Goal: Check status: Check status

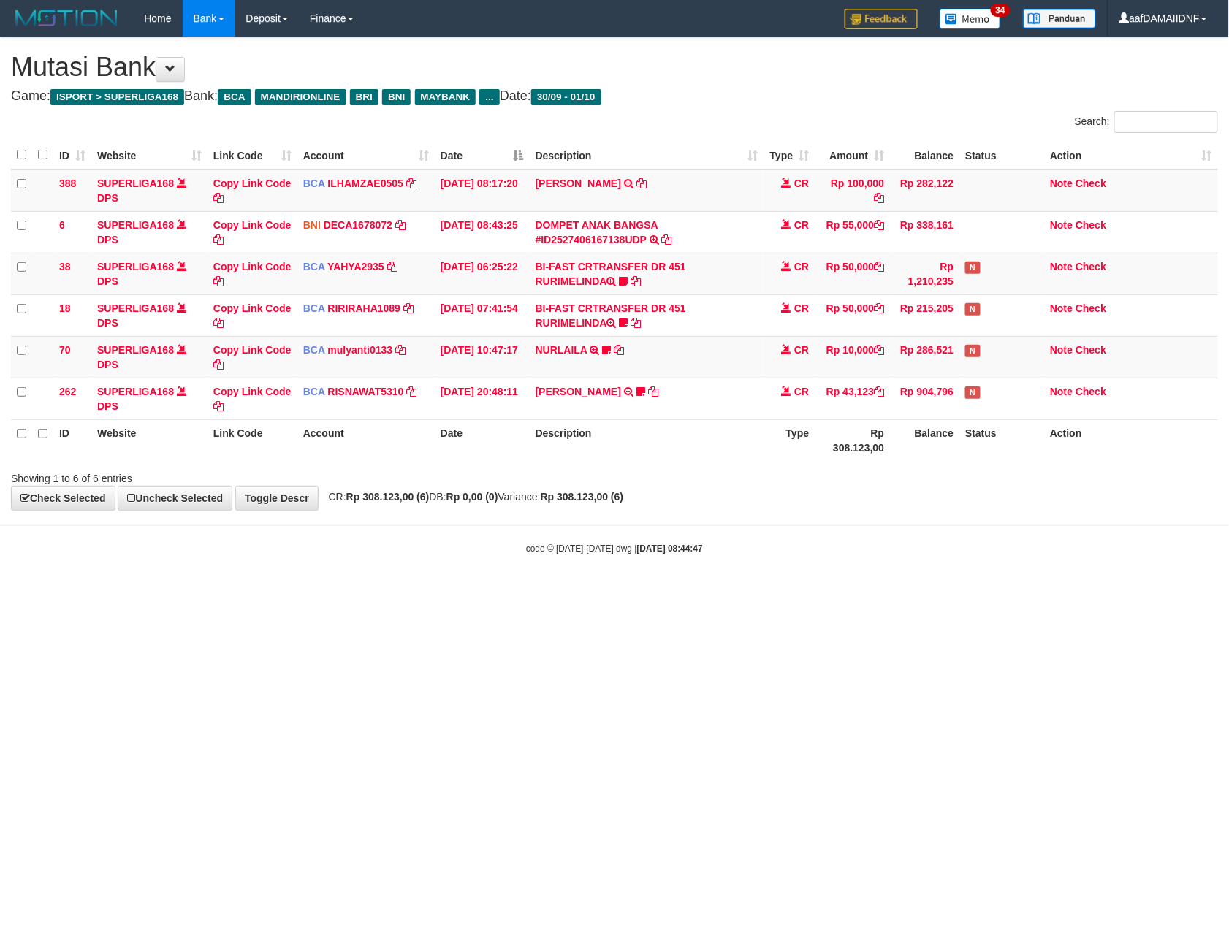
click at [865, 592] on html "Toggle navigation Home Bank Account List Load By Website Group [ISPORT] SUPERLI…" at bounding box center [614, 296] width 1229 height 592
click at [849, 592] on html "Toggle navigation Home Bank Account List Load By Website Group [ISPORT] SUPERLI…" at bounding box center [614, 296] width 1229 height 592
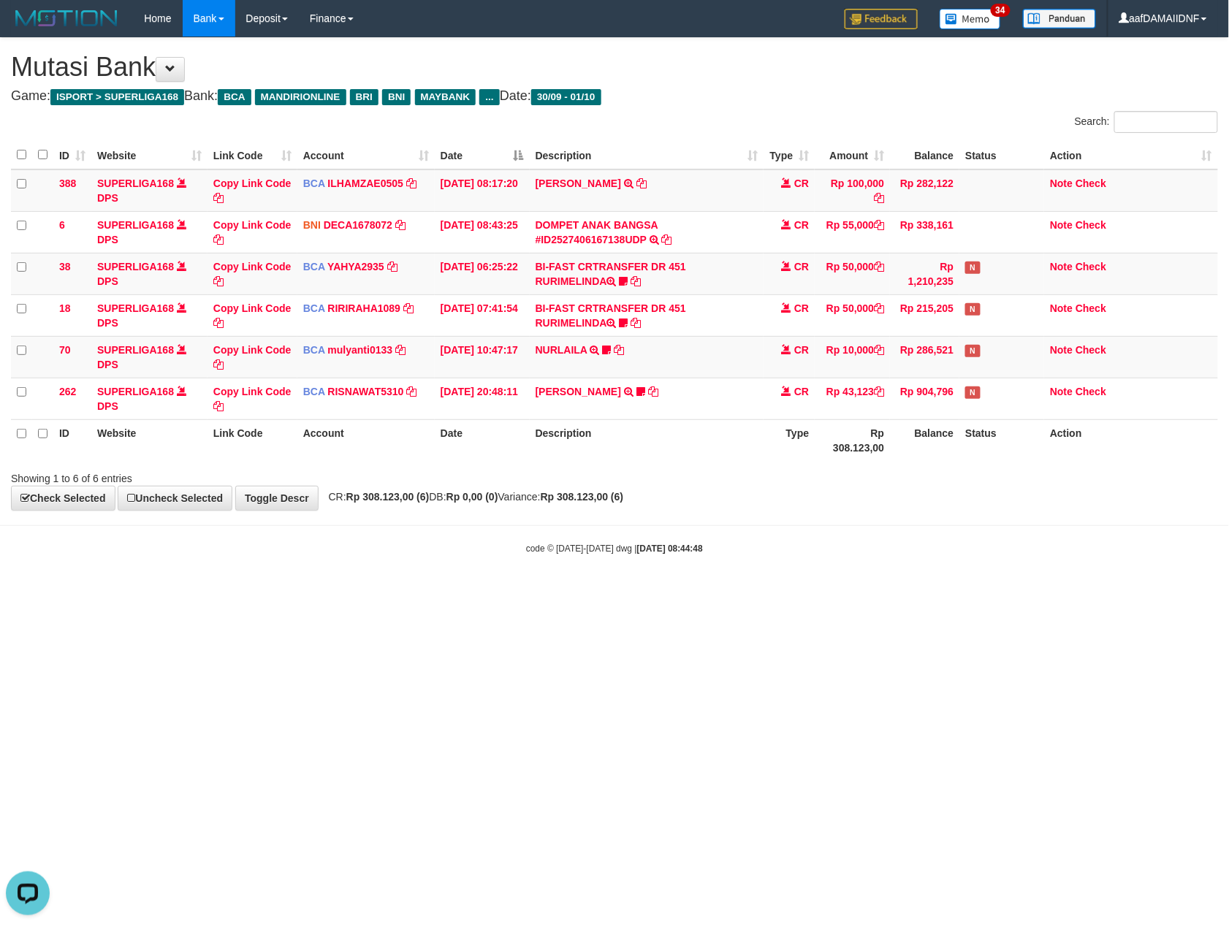
click at [849, 592] on html "Toggle navigation Home Bank Account List Load By Website Group [ISPORT] SUPERLI…" at bounding box center [614, 296] width 1229 height 592
click at [850, 592] on html "Toggle navigation Home Bank Account List Load By Website Group [ISPORT] SUPERLI…" at bounding box center [614, 296] width 1229 height 592
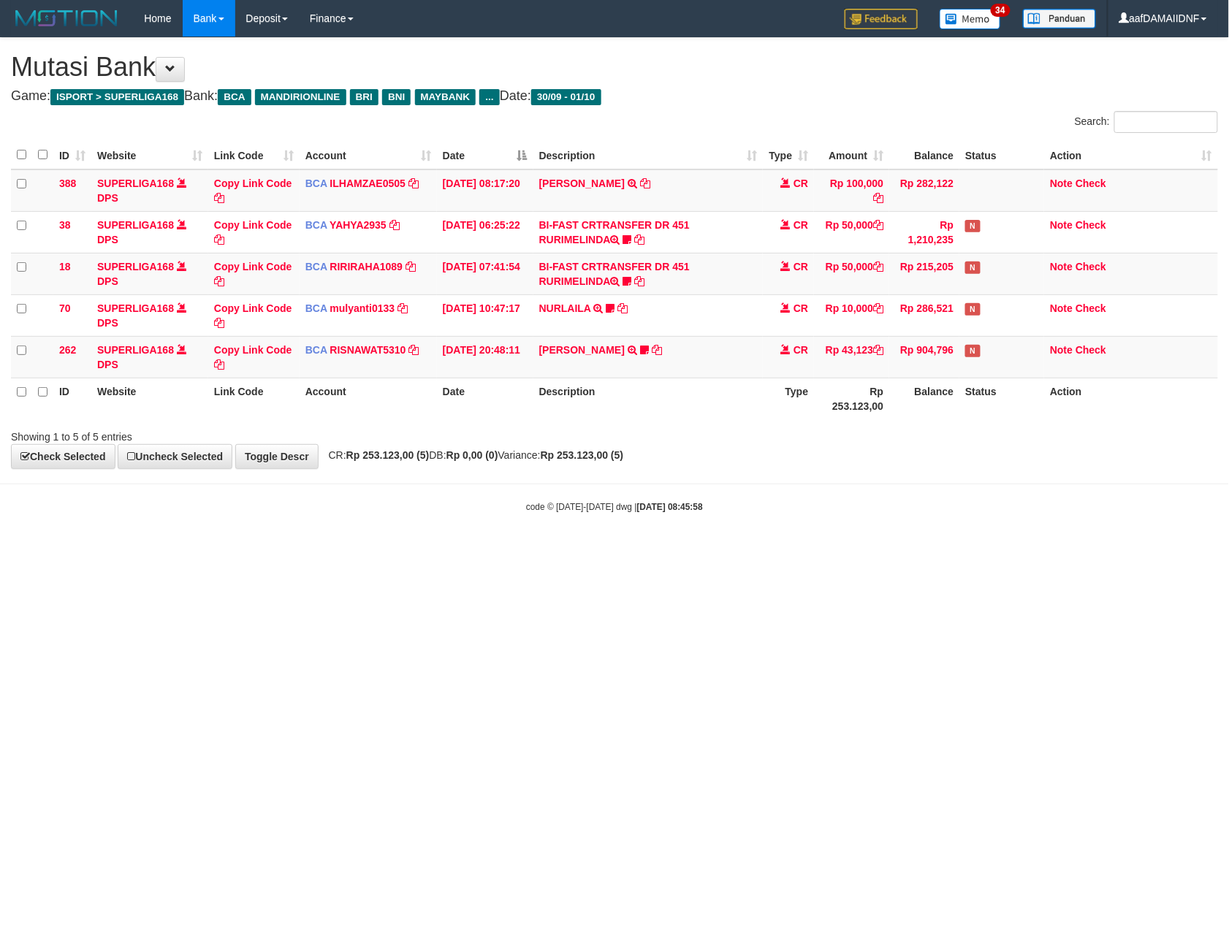
click at [855, 550] on html "Toggle navigation Home Bank Account List Load By Website Group [ISPORT] SUPERLI…" at bounding box center [614, 275] width 1229 height 550
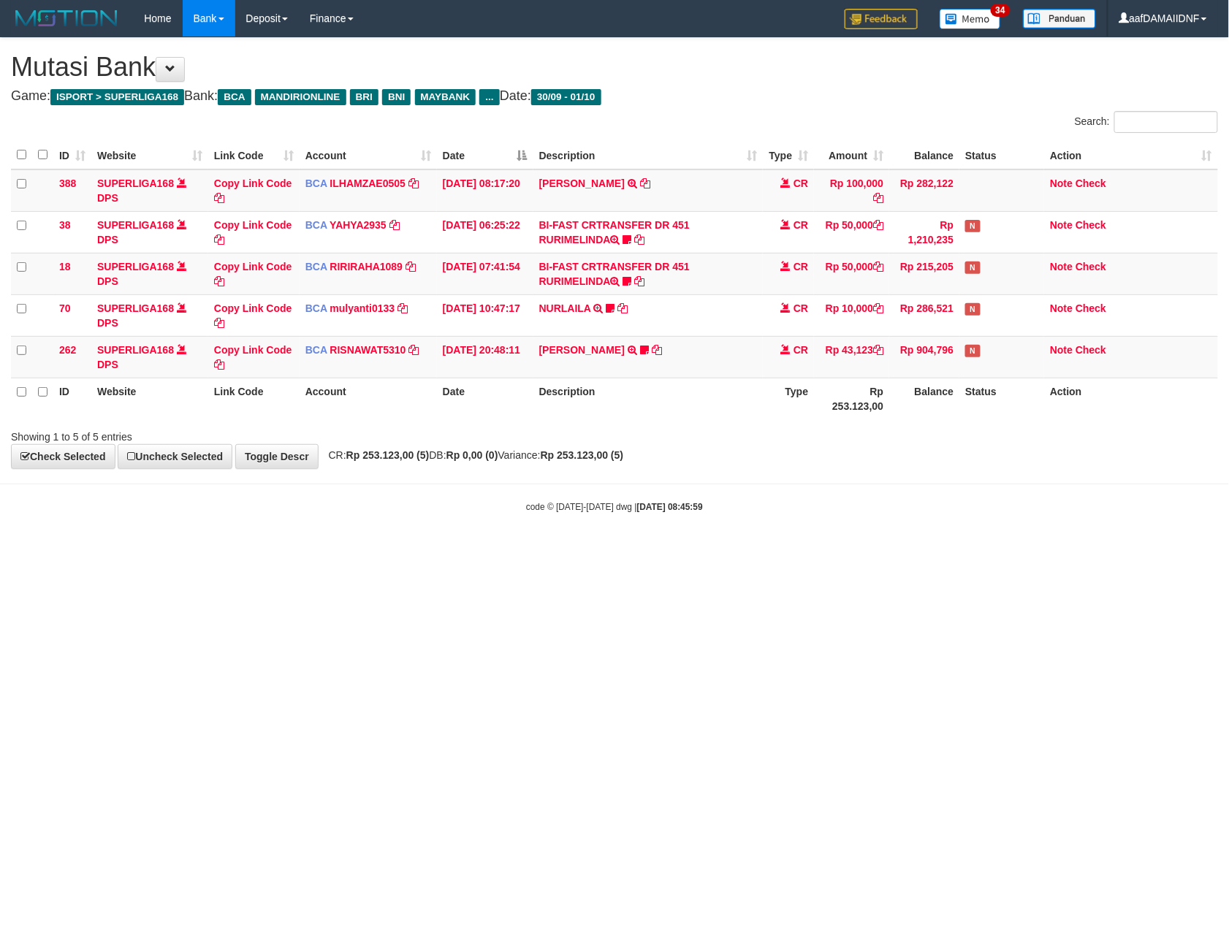
click at [855, 550] on html "Toggle navigation Home Bank Account List Load By Website Group [ISPORT] SUPERLI…" at bounding box center [614, 275] width 1229 height 550
click at [836, 550] on html "Toggle navigation Home Bank Account List Load By Website Group [ISPORT] SUPERLI…" at bounding box center [614, 275] width 1229 height 550
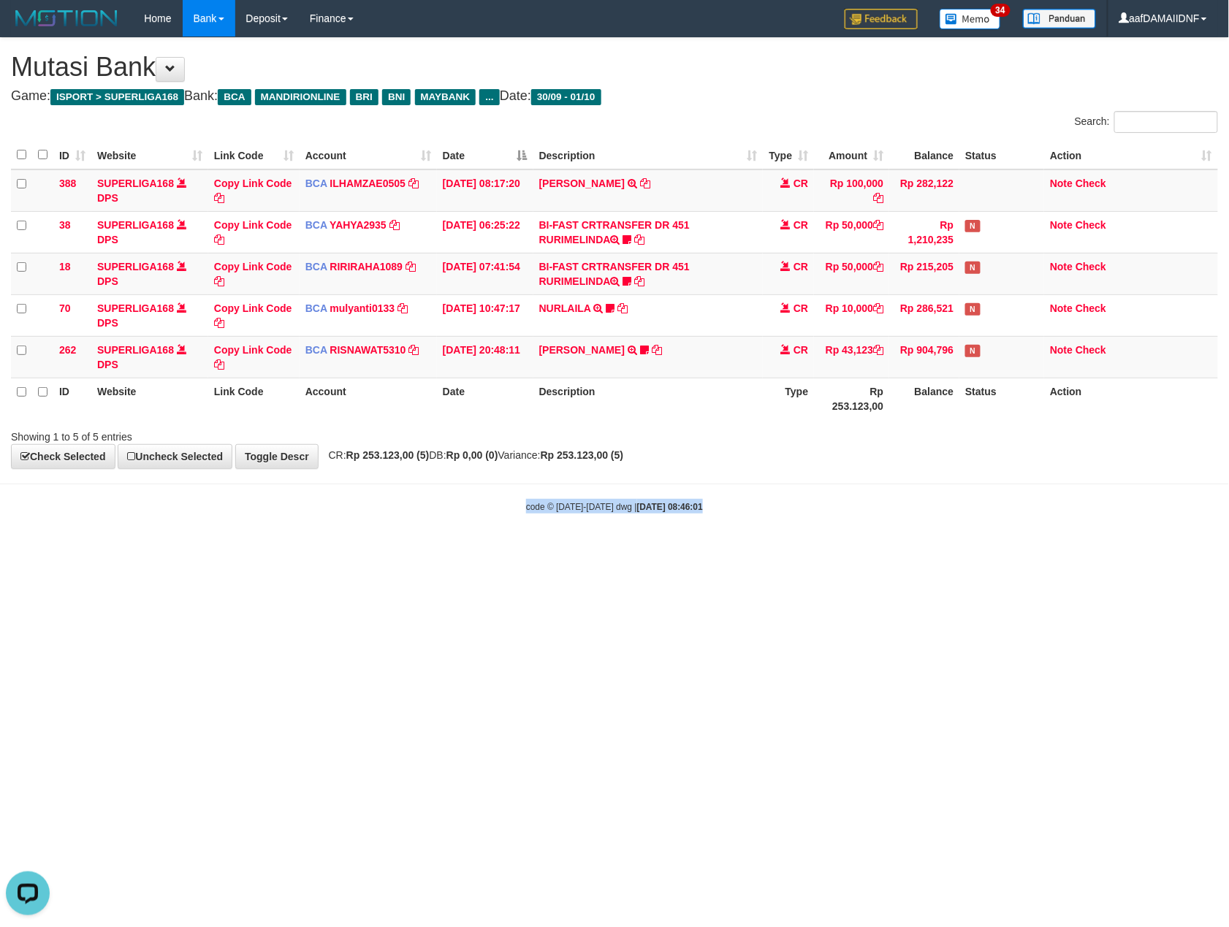
click at [836, 550] on html "Toggle navigation Home Bank Account List Load By Website Group [ISPORT] SUPERLI…" at bounding box center [614, 275] width 1229 height 550
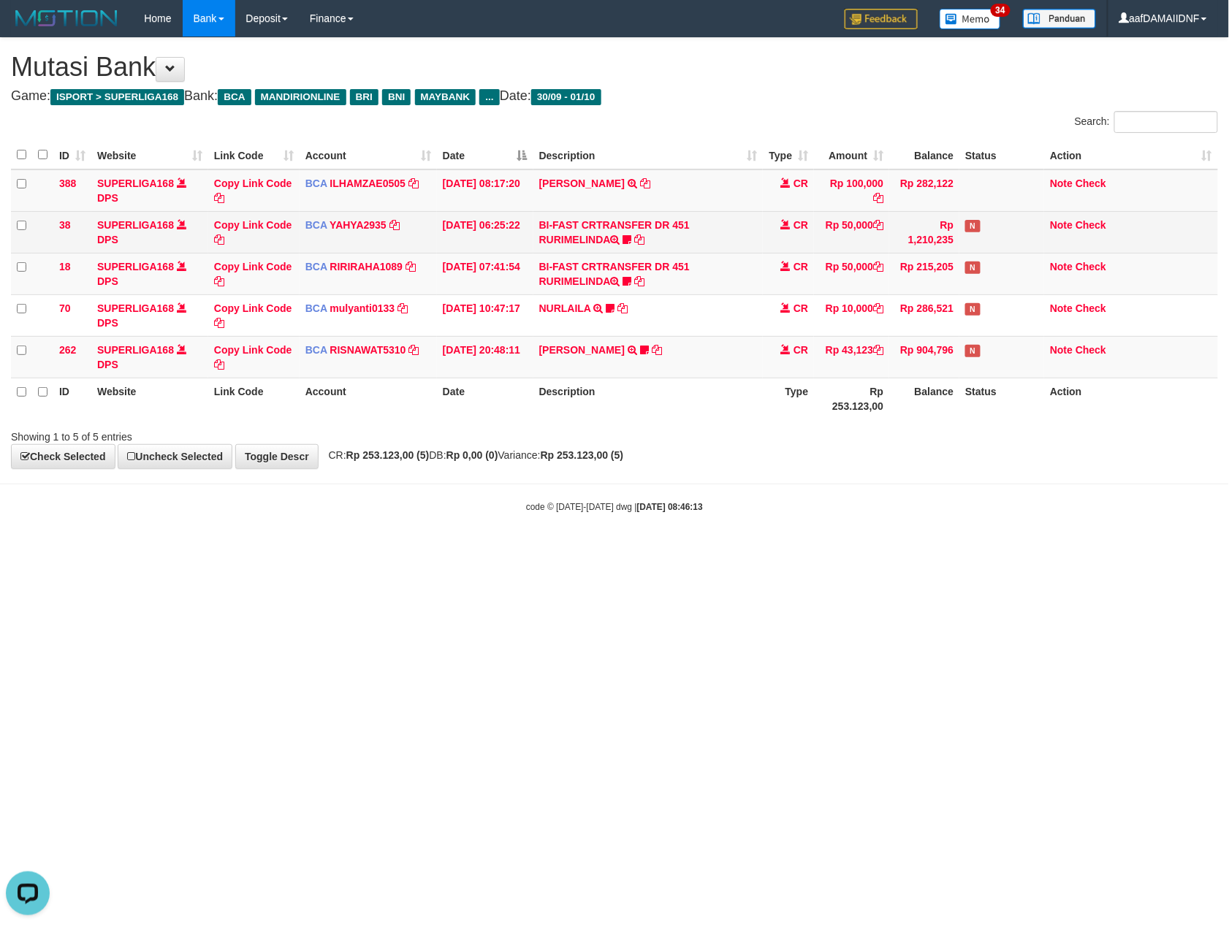
click at [923, 250] on td "Rp 1,210,235" at bounding box center [924, 232] width 70 height 42
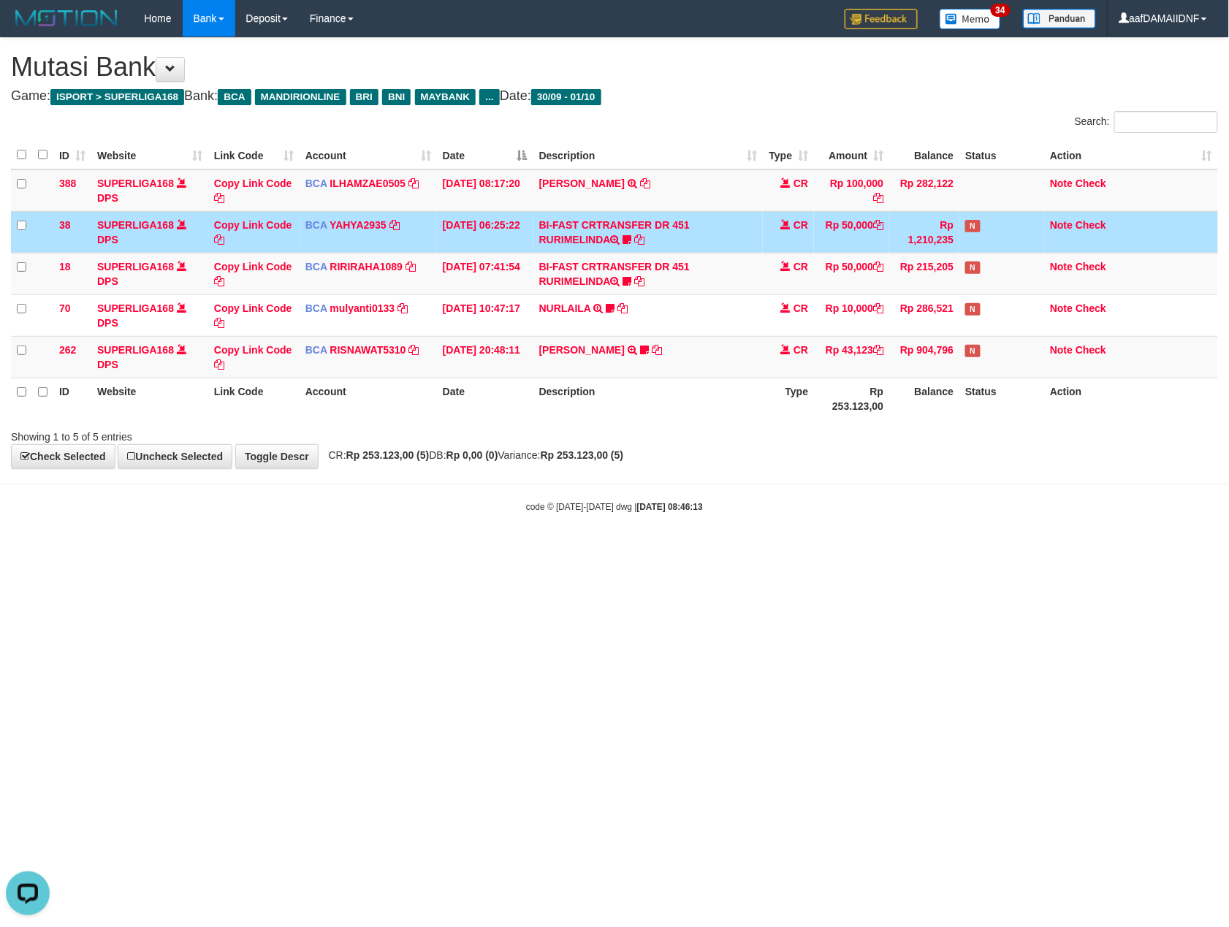
click at [861, 428] on div "Showing 1 to 5 of 5 entries" at bounding box center [614, 434] width 1229 height 20
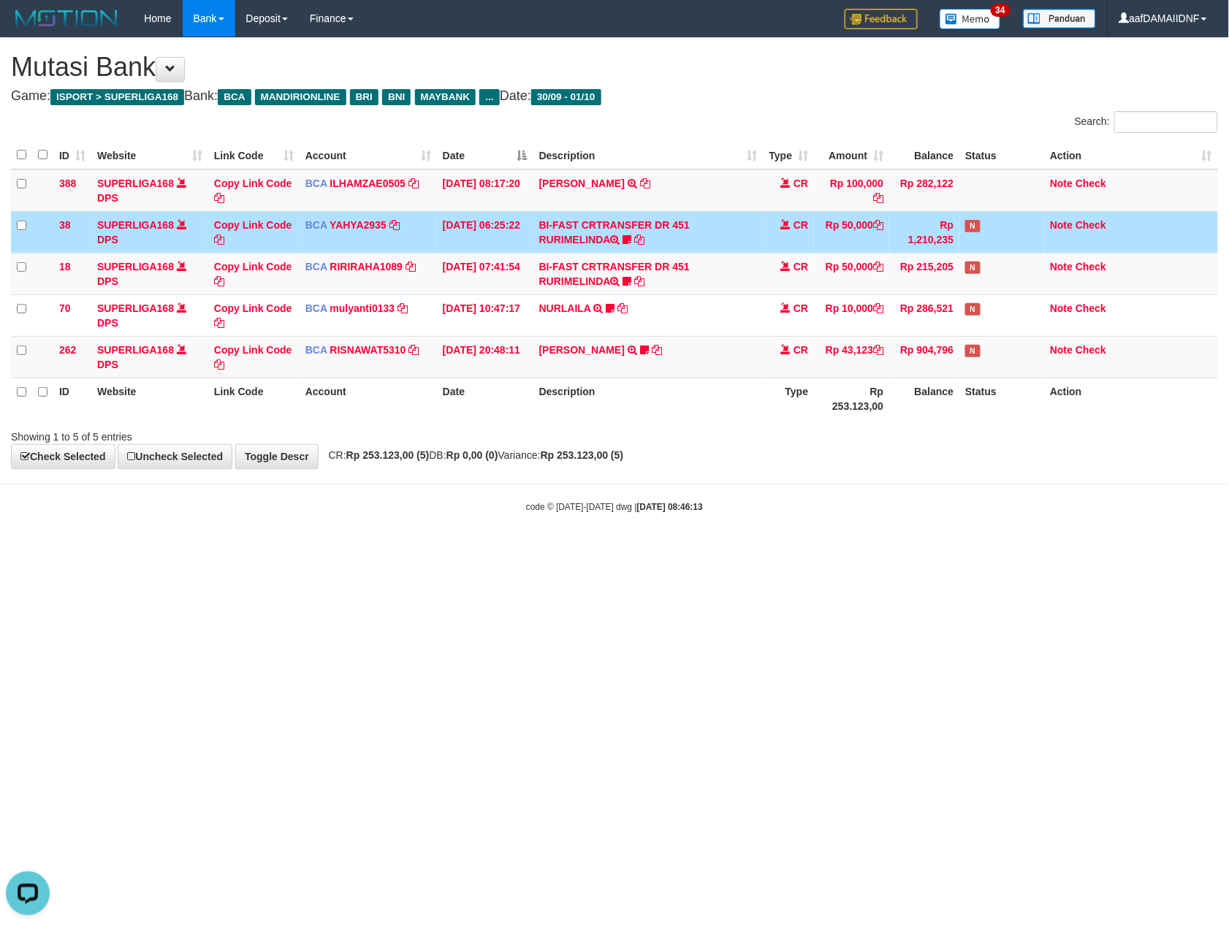
click at [861, 428] on div "Showing 1 to 5 of 5 entries" at bounding box center [614, 434] width 1229 height 20
click at [861, 427] on div "Showing 1 to 5 of 5 entries" at bounding box center [614, 434] width 1229 height 20
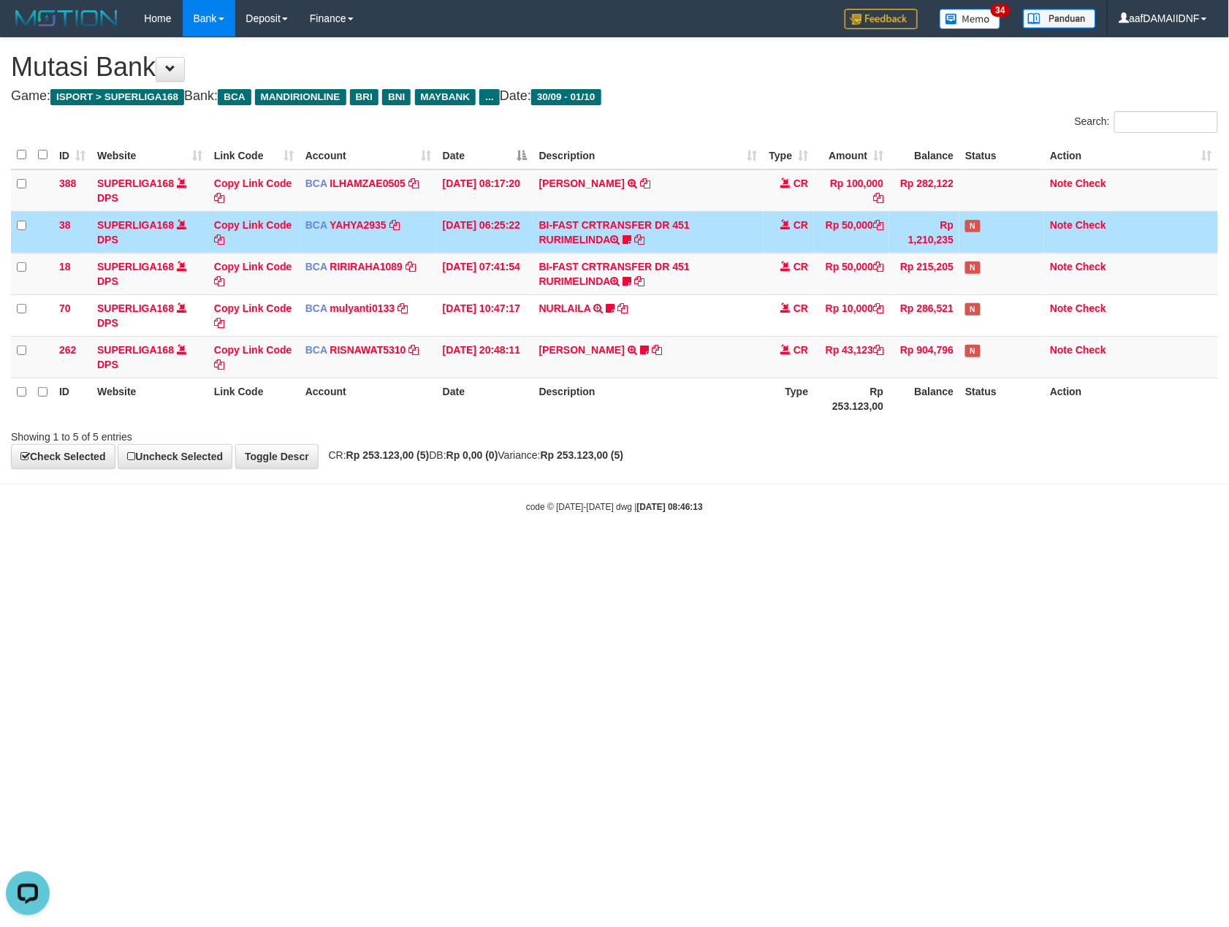
click at [861, 427] on div "Showing 1 to 5 of 5 entries" at bounding box center [614, 434] width 1229 height 20
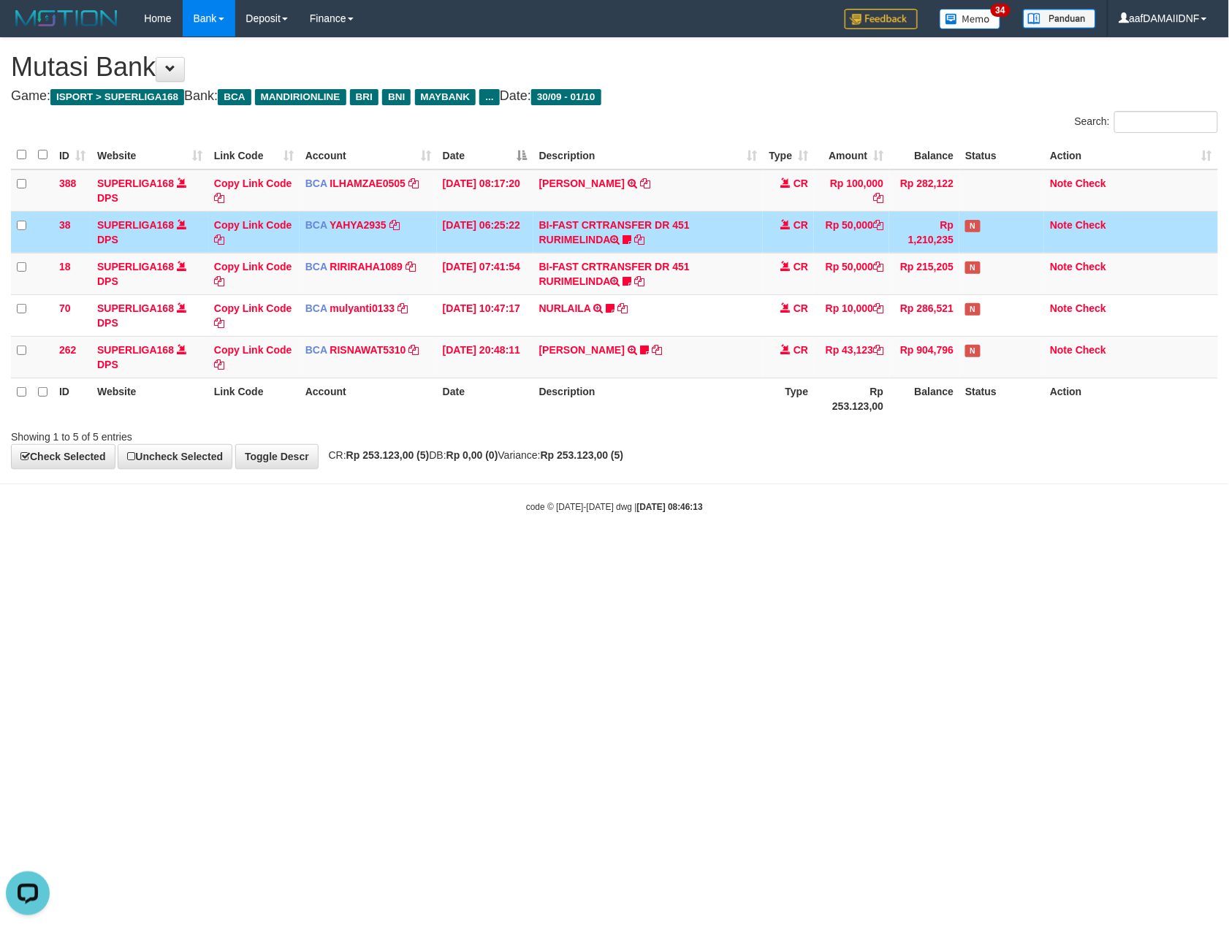
click at [859, 427] on div "Showing 1 to 5 of 5 entries" at bounding box center [614, 434] width 1229 height 20
click at [858, 427] on div "Showing 1 to 5 of 5 entries" at bounding box center [614, 434] width 1229 height 20
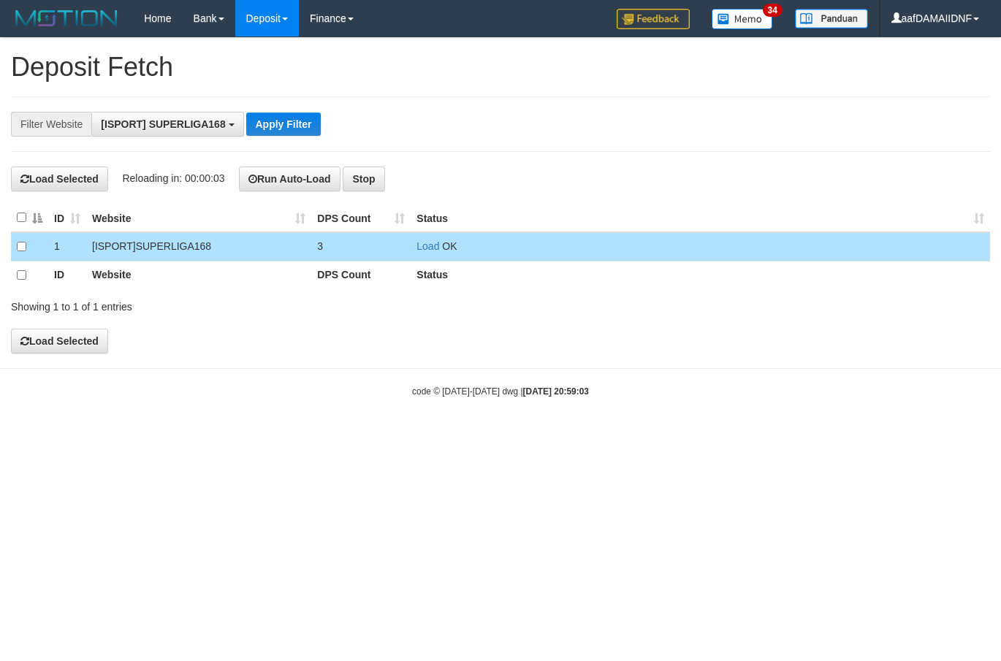
click at [457, 342] on div "**********" at bounding box center [500, 196] width 1001 height 316
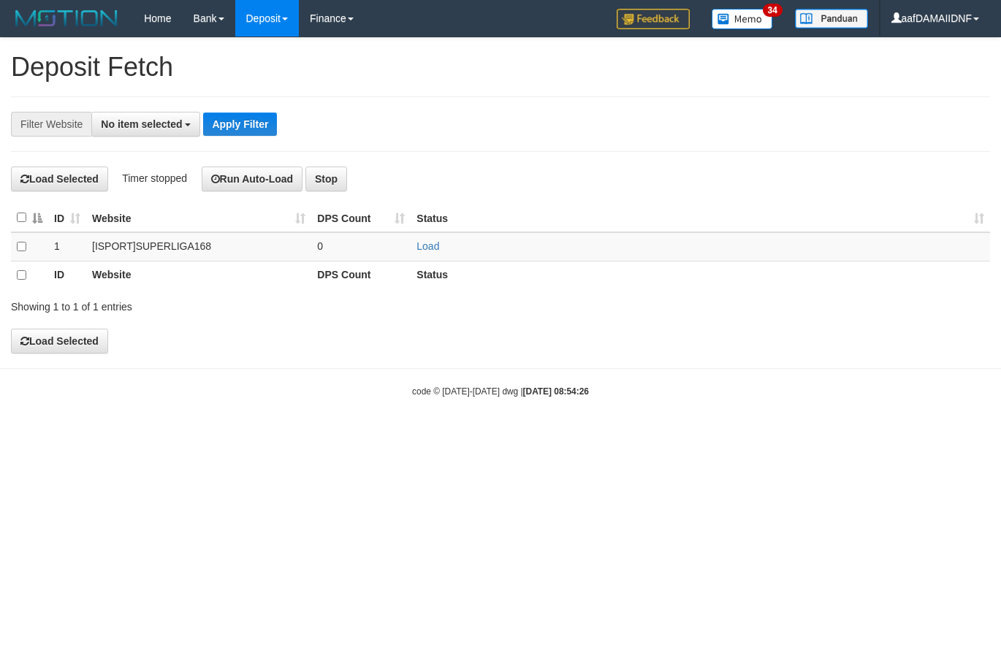
select select
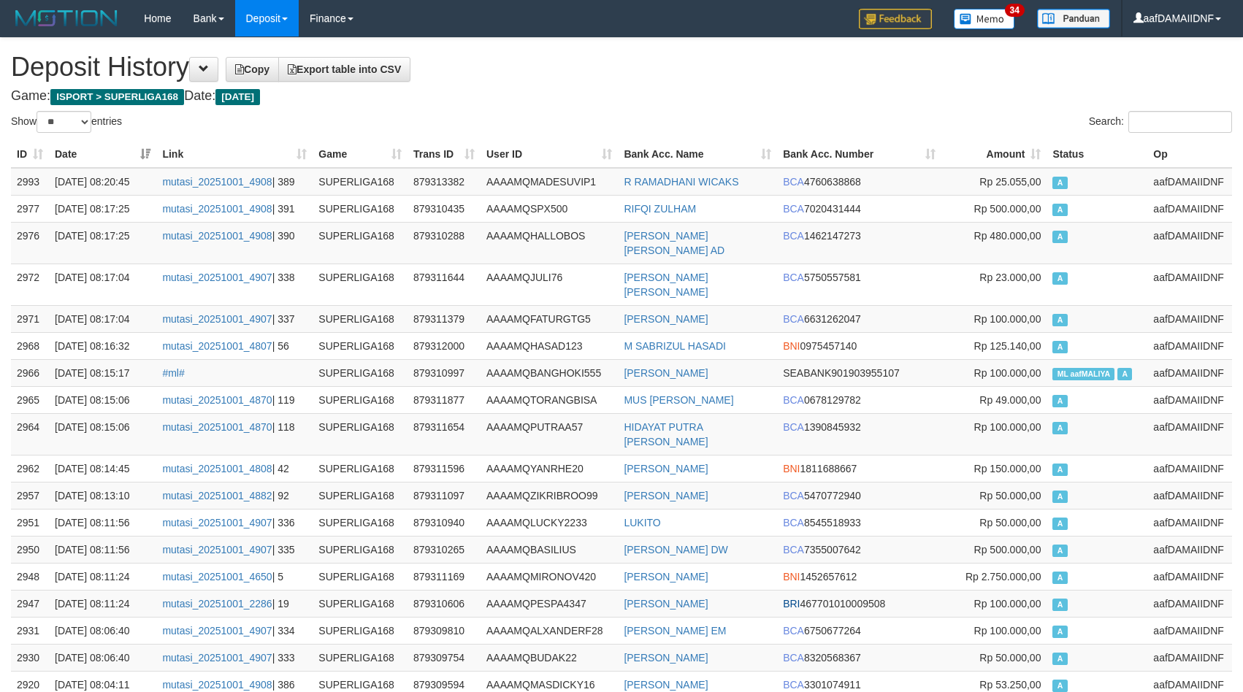
select select "**"
click at [820, 91] on h4 "Game: ISPORT > SUPERLIGA168 Date: Today" at bounding box center [621, 96] width 1221 height 15
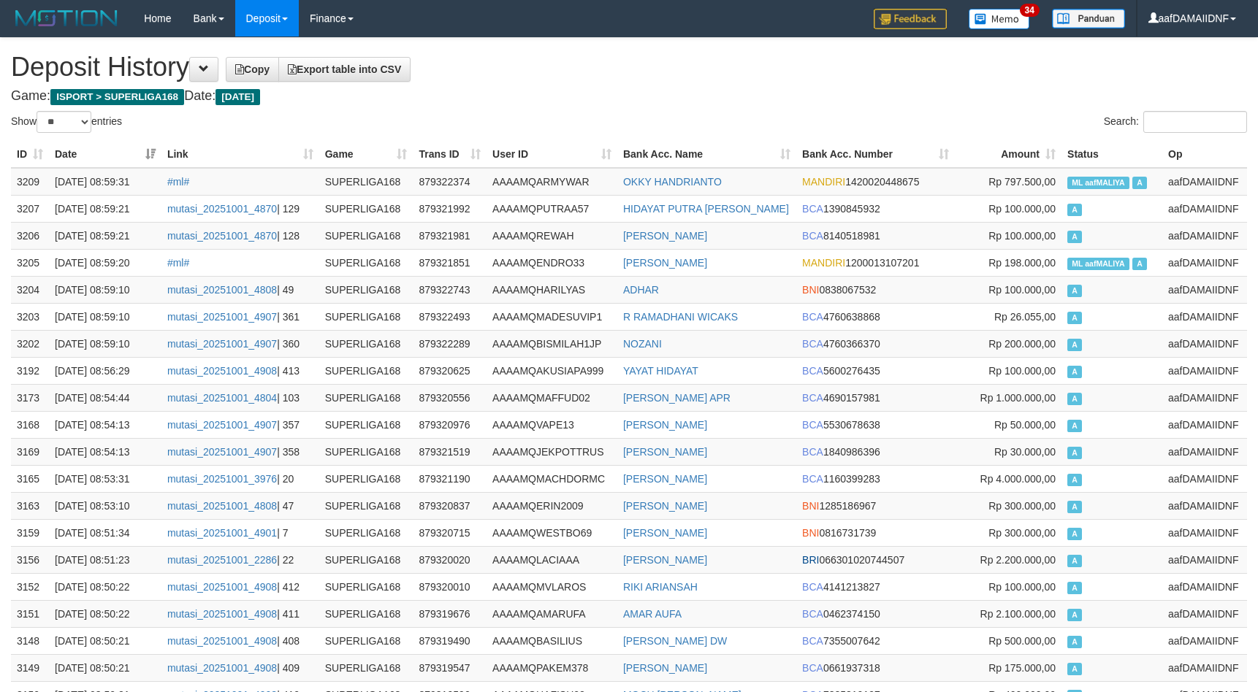
select select "**"
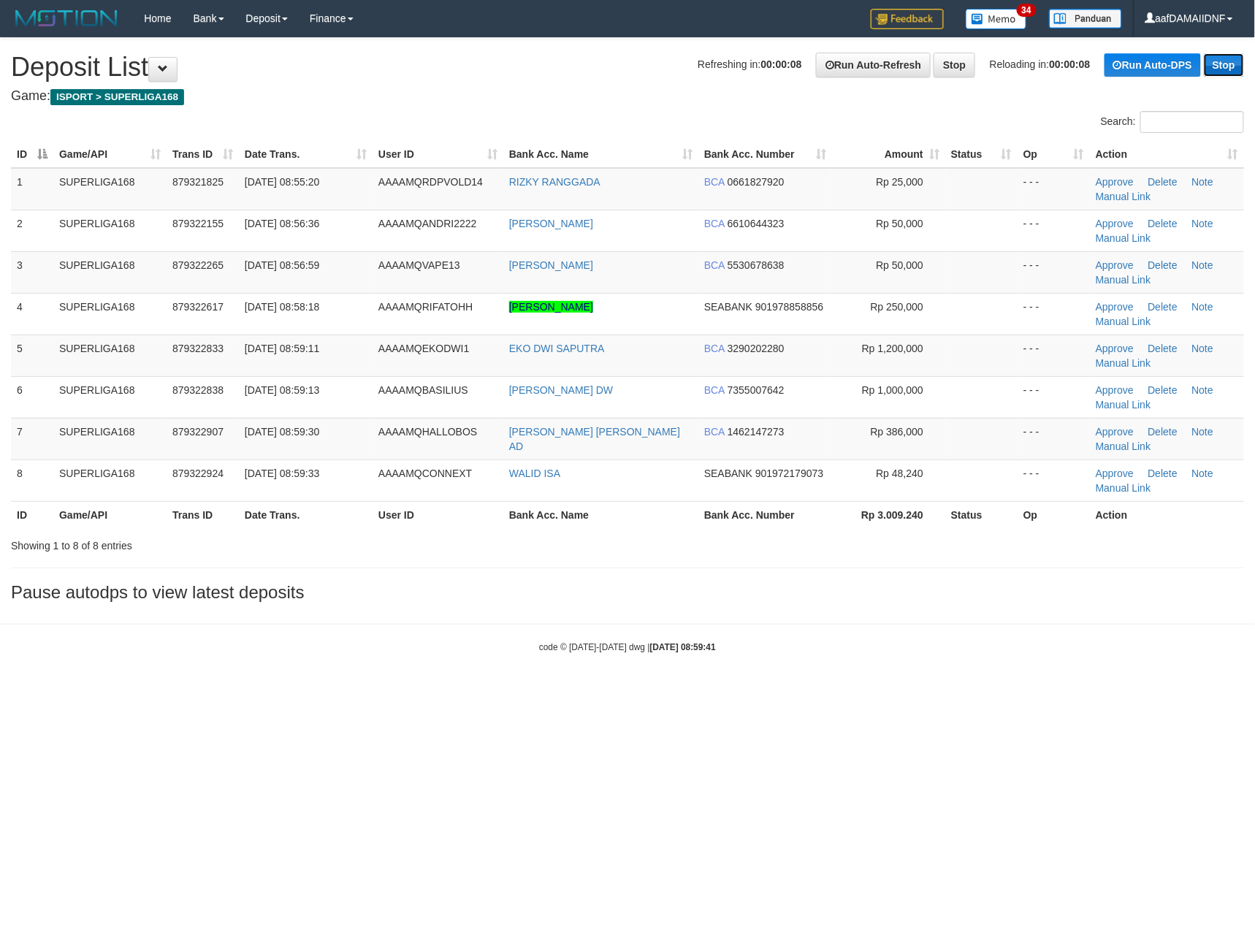
click at [1216, 68] on link "Stop" at bounding box center [1224, 64] width 40 height 23
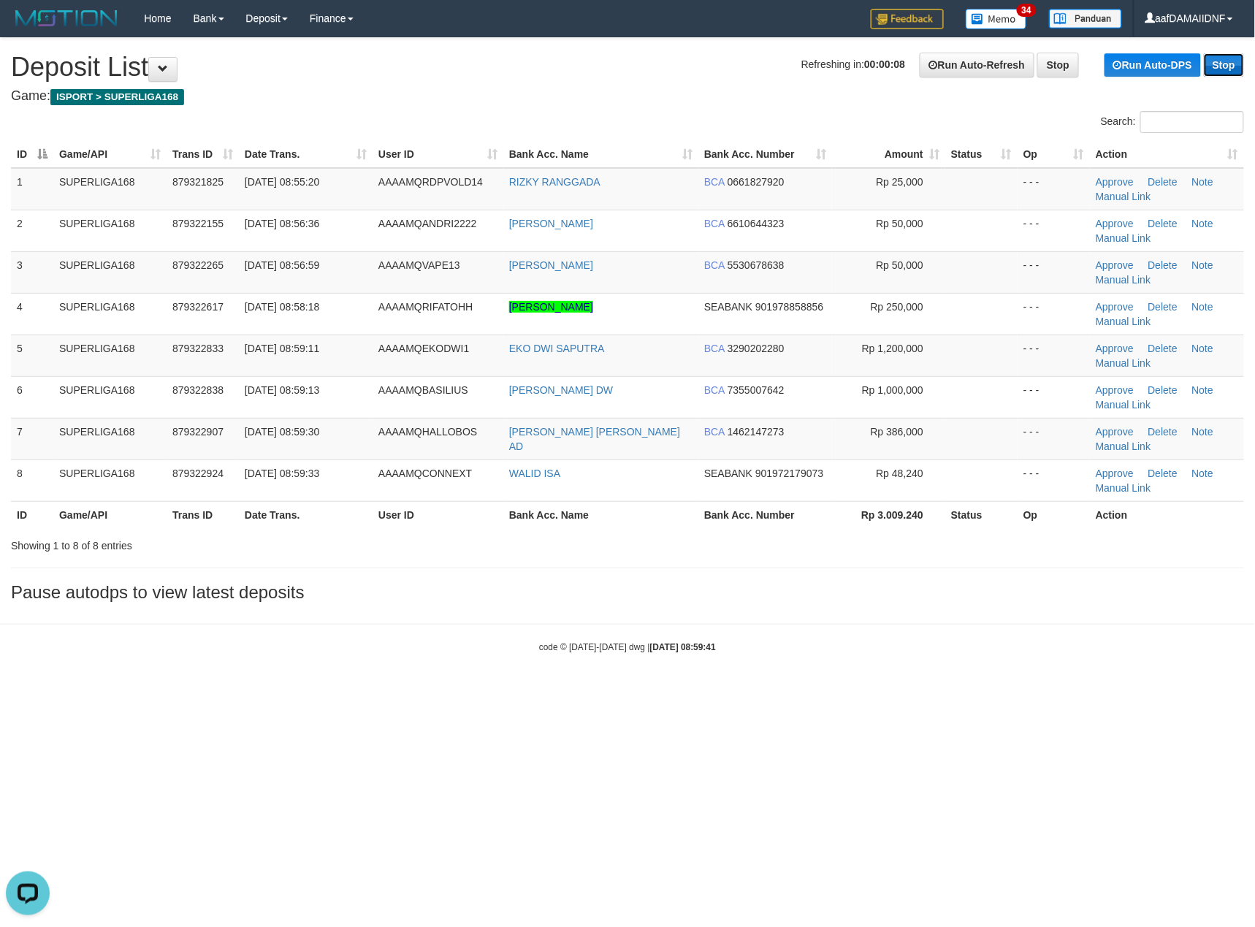
click at [1216, 68] on link "Stop" at bounding box center [1224, 64] width 40 height 23
